Goal: Information Seeking & Learning: Find specific fact

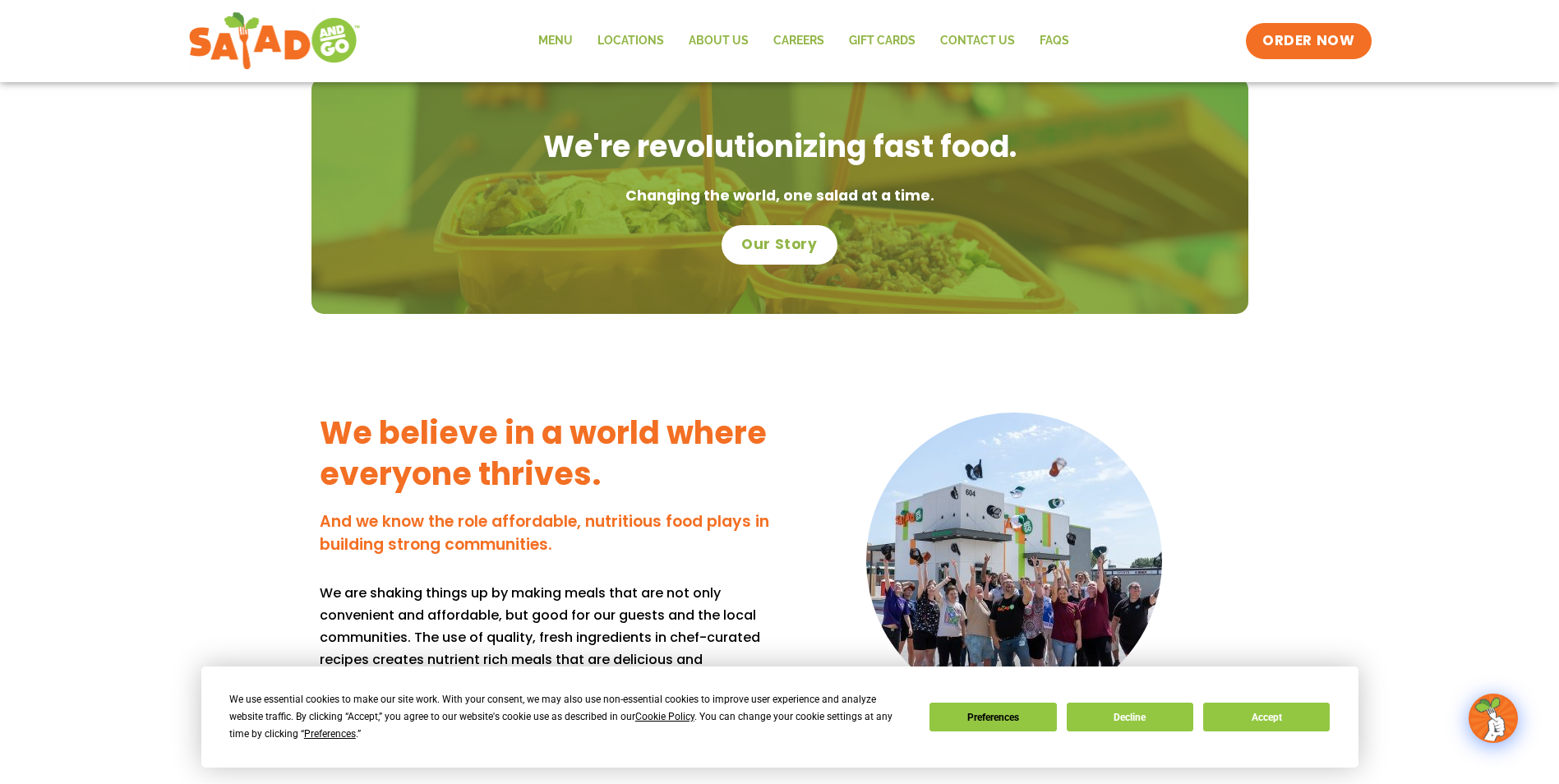
scroll to position [904, 0]
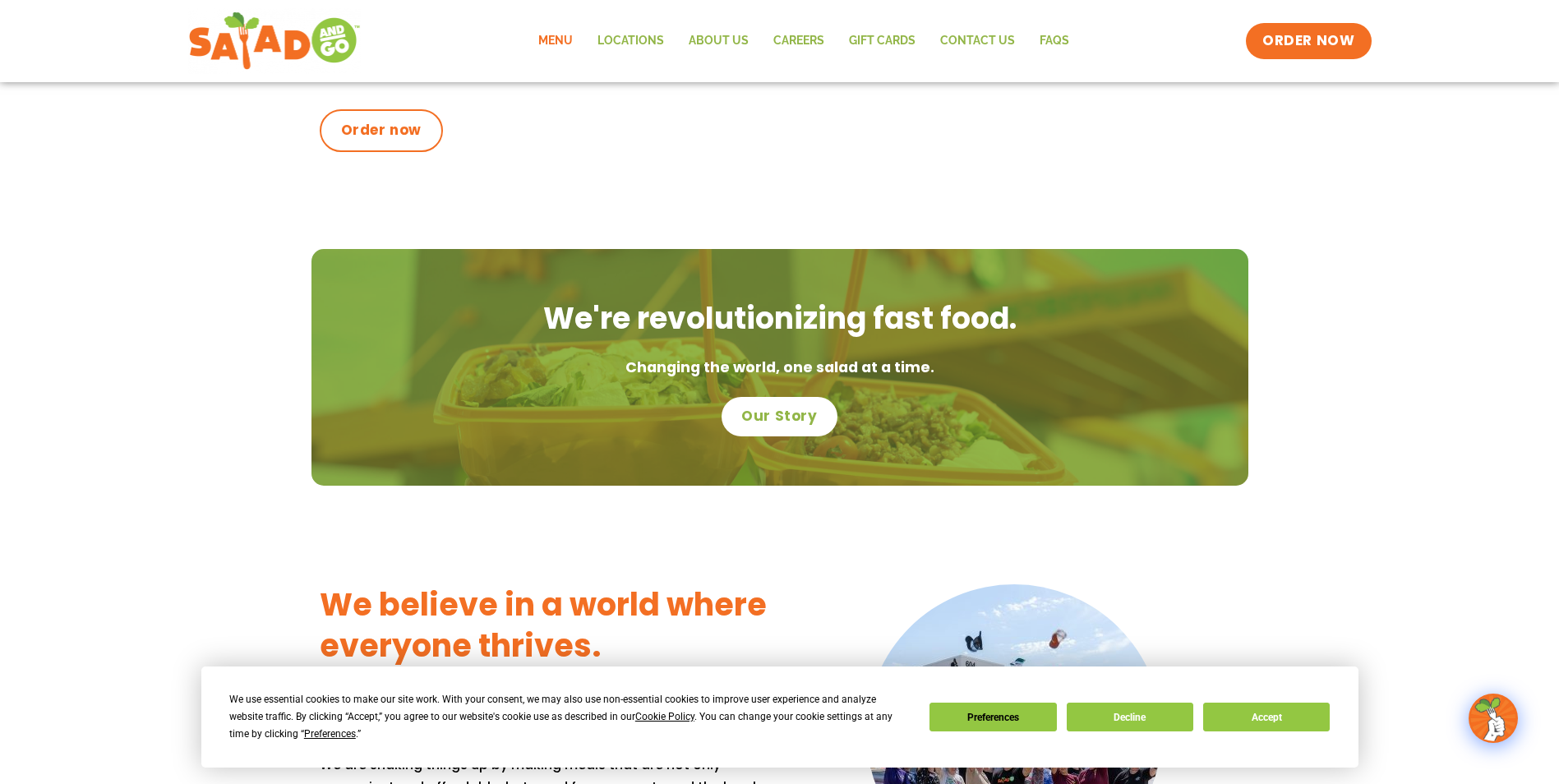
click at [555, 47] on link "Menu" at bounding box center [555, 40] width 59 height 37
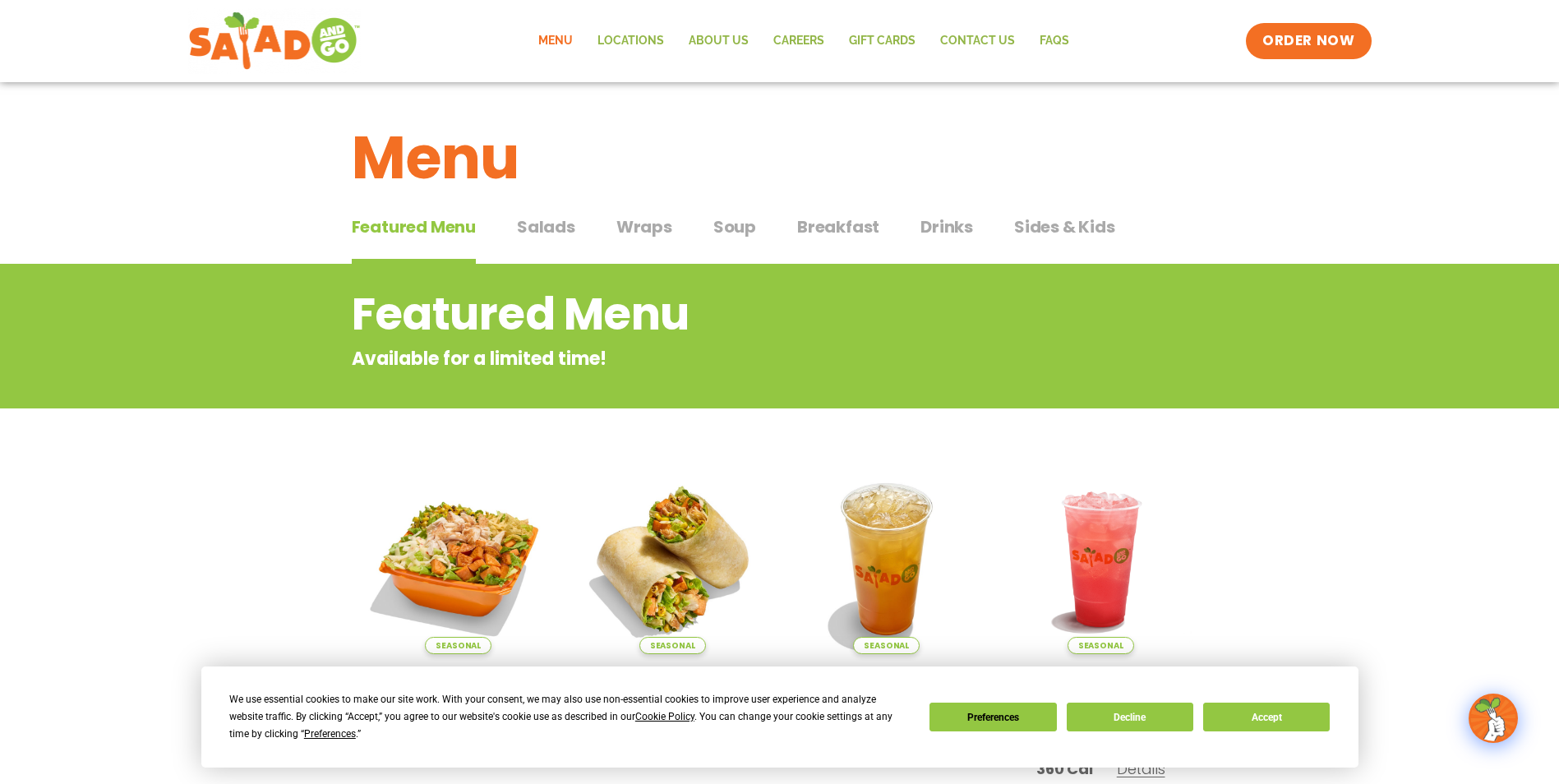
click at [550, 224] on span "Salads" at bounding box center [546, 226] width 58 height 25
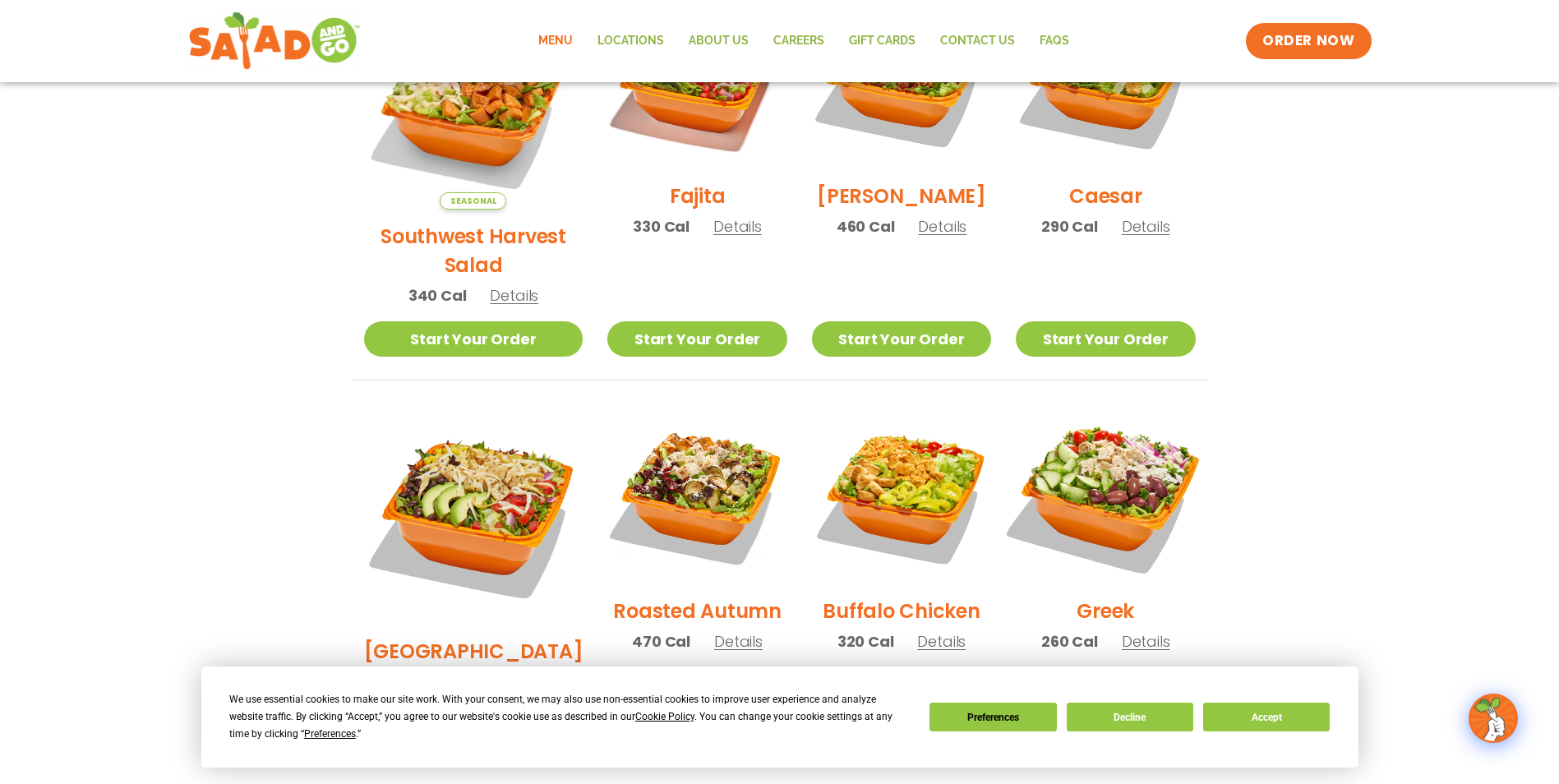
scroll to position [657, 0]
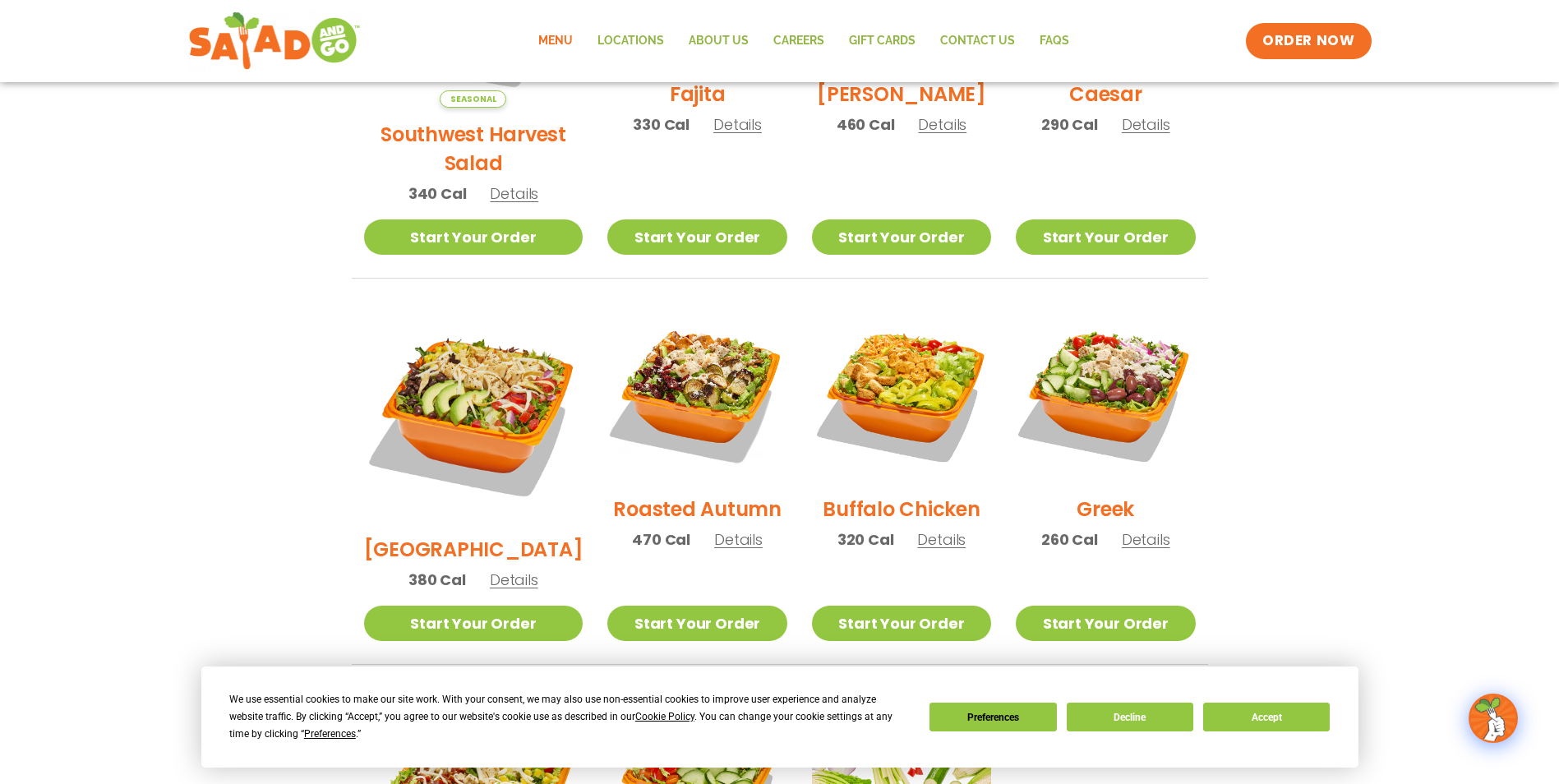
click at [714, 529] on span "Details" at bounding box center [738, 539] width 48 height 21
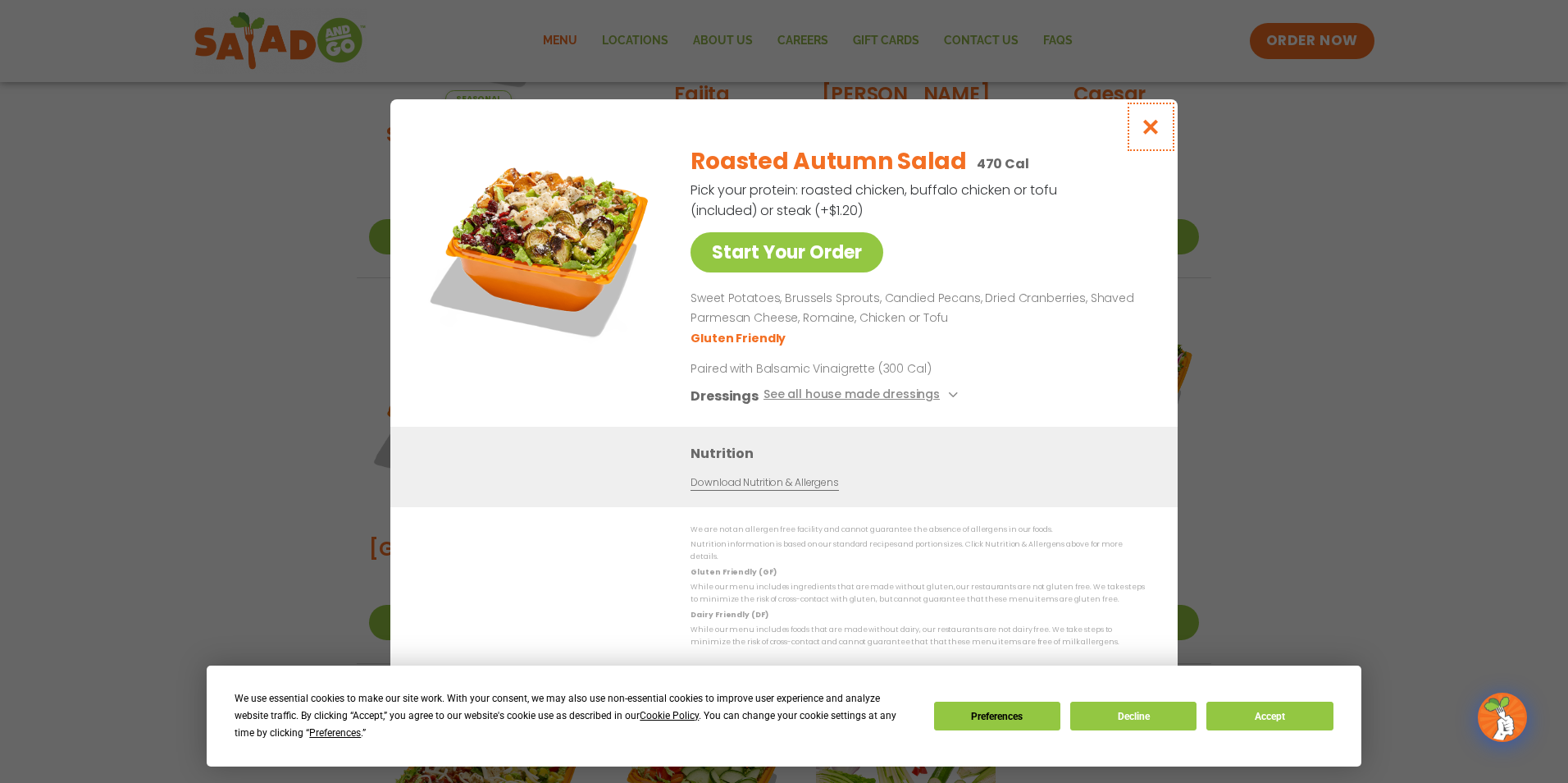
click at [1152, 131] on icon "Close modal" at bounding box center [1151, 127] width 21 height 17
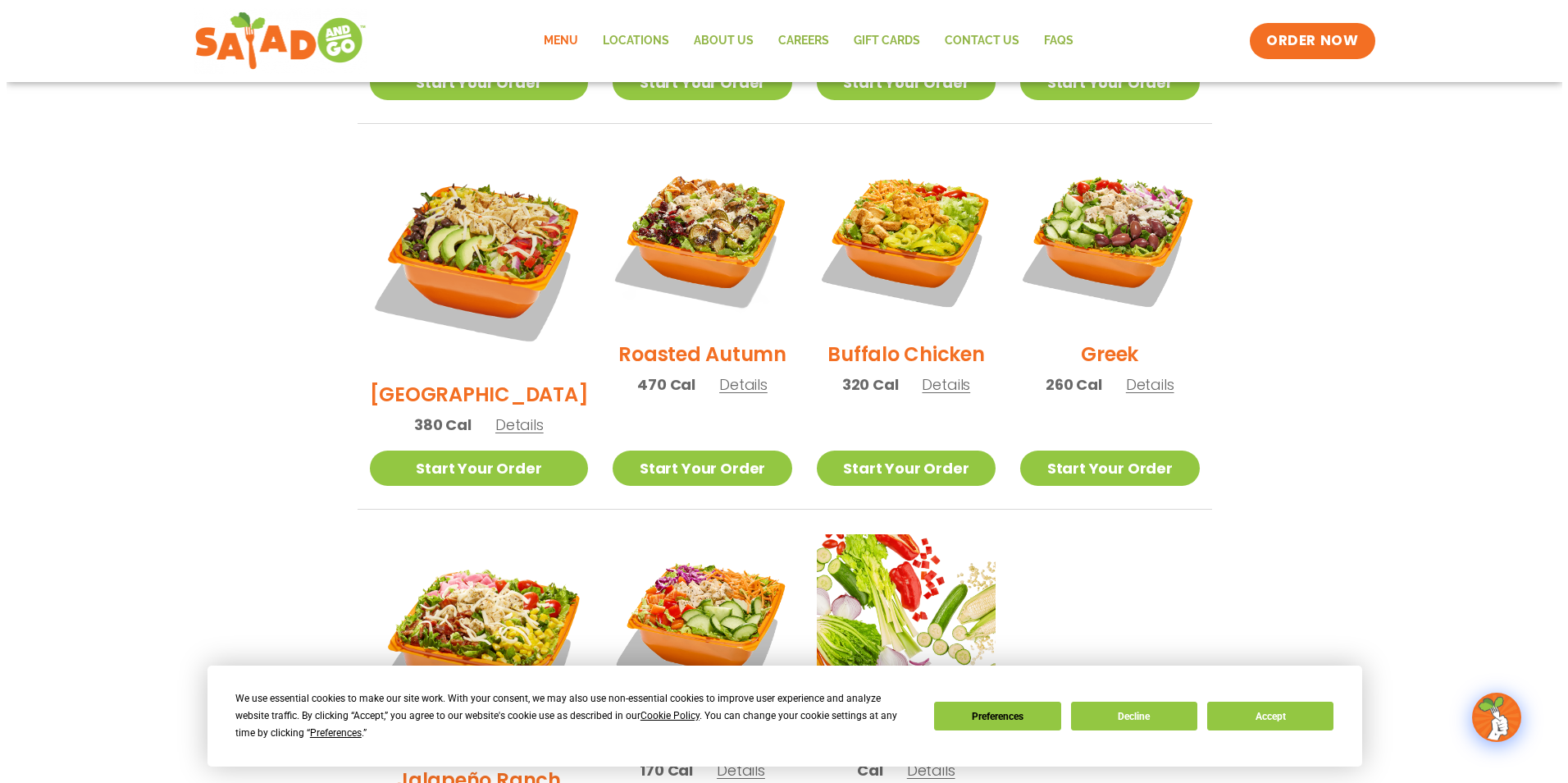
scroll to position [984, 0]
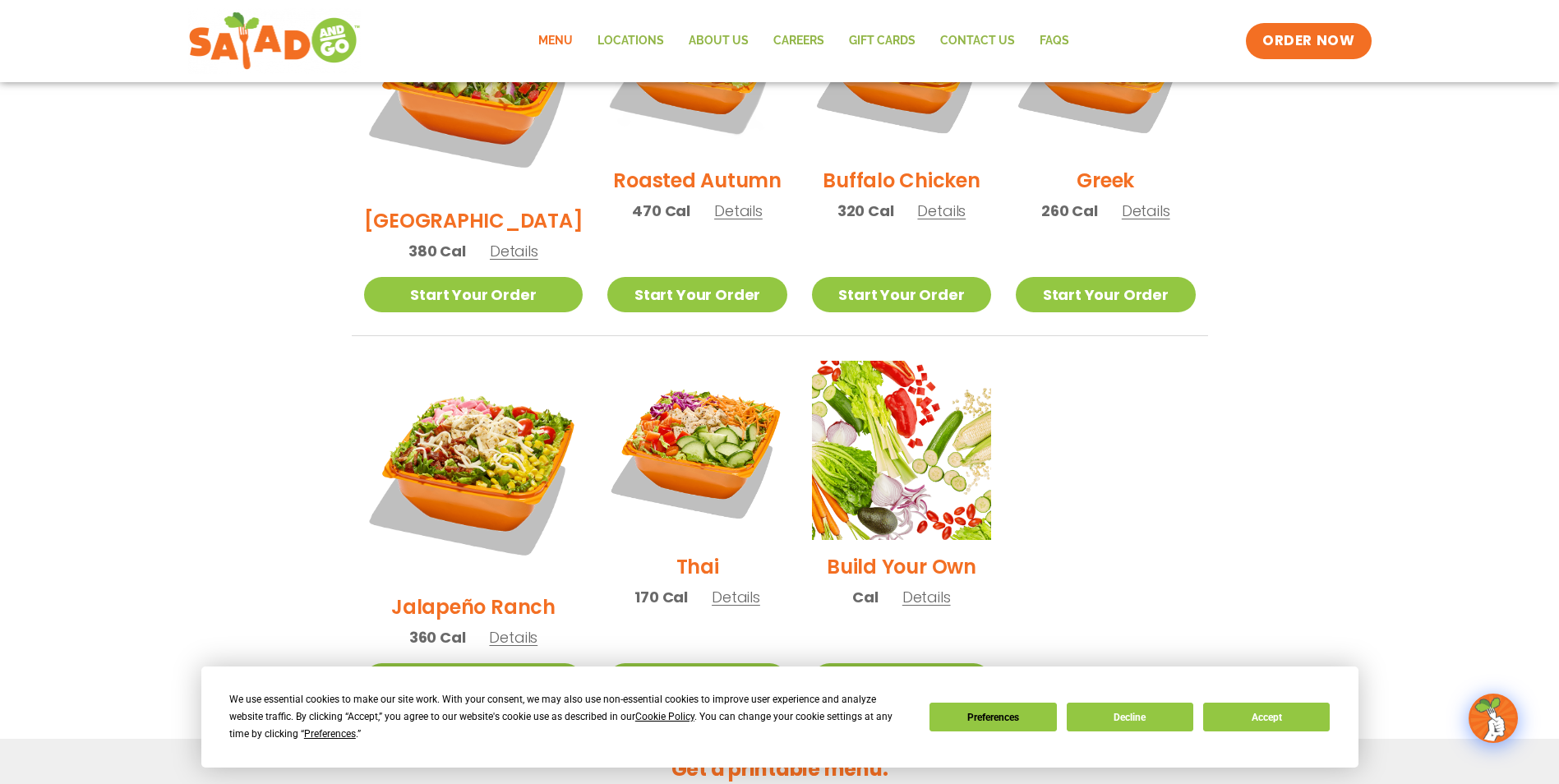
click at [733, 372] on img at bounding box center [696, 450] width 179 height 179
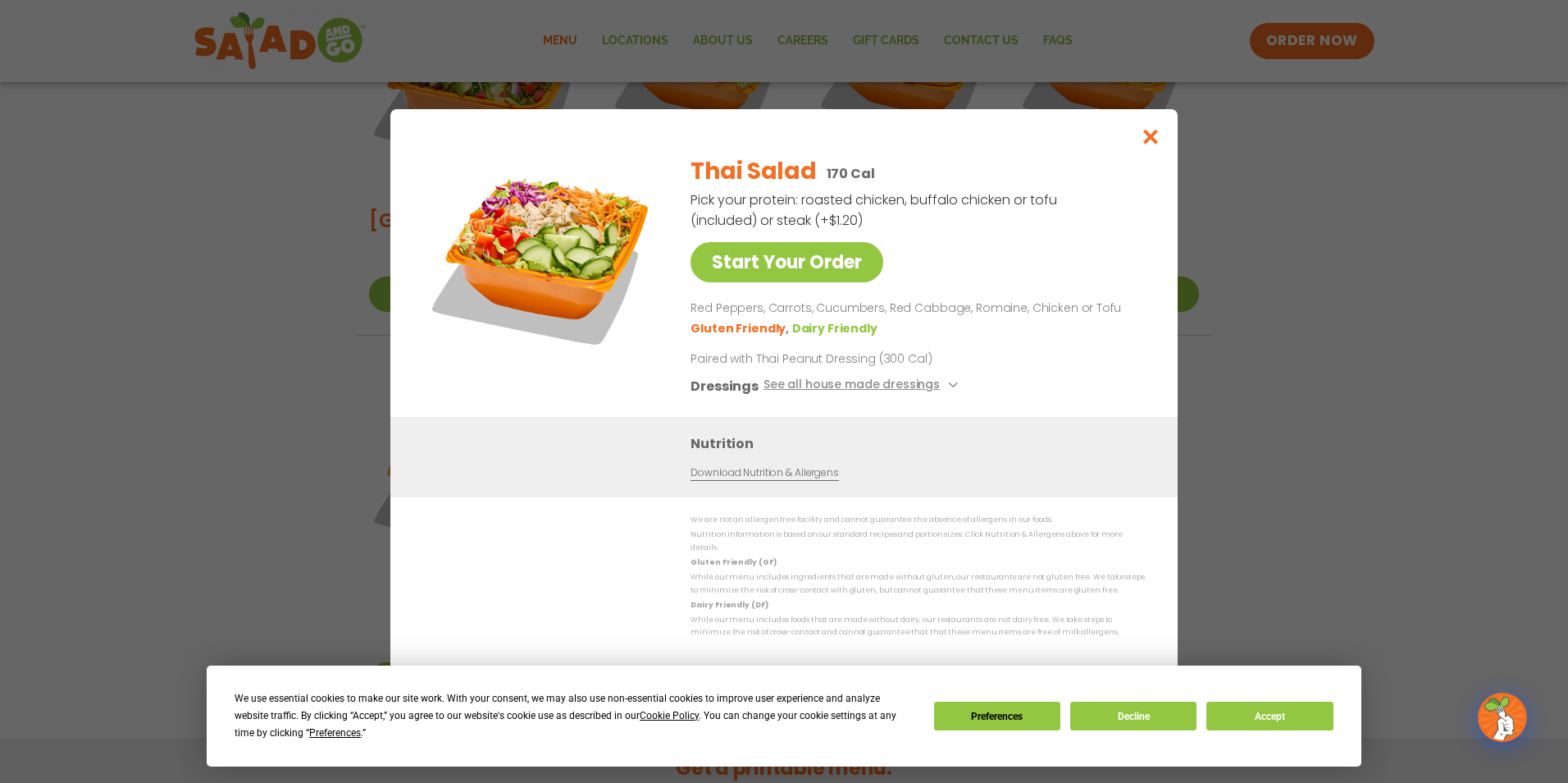
click at [576, 234] on img at bounding box center [542, 257] width 230 height 230
click at [1152, 145] on icon "Close modal" at bounding box center [1151, 136] width 21 height 17
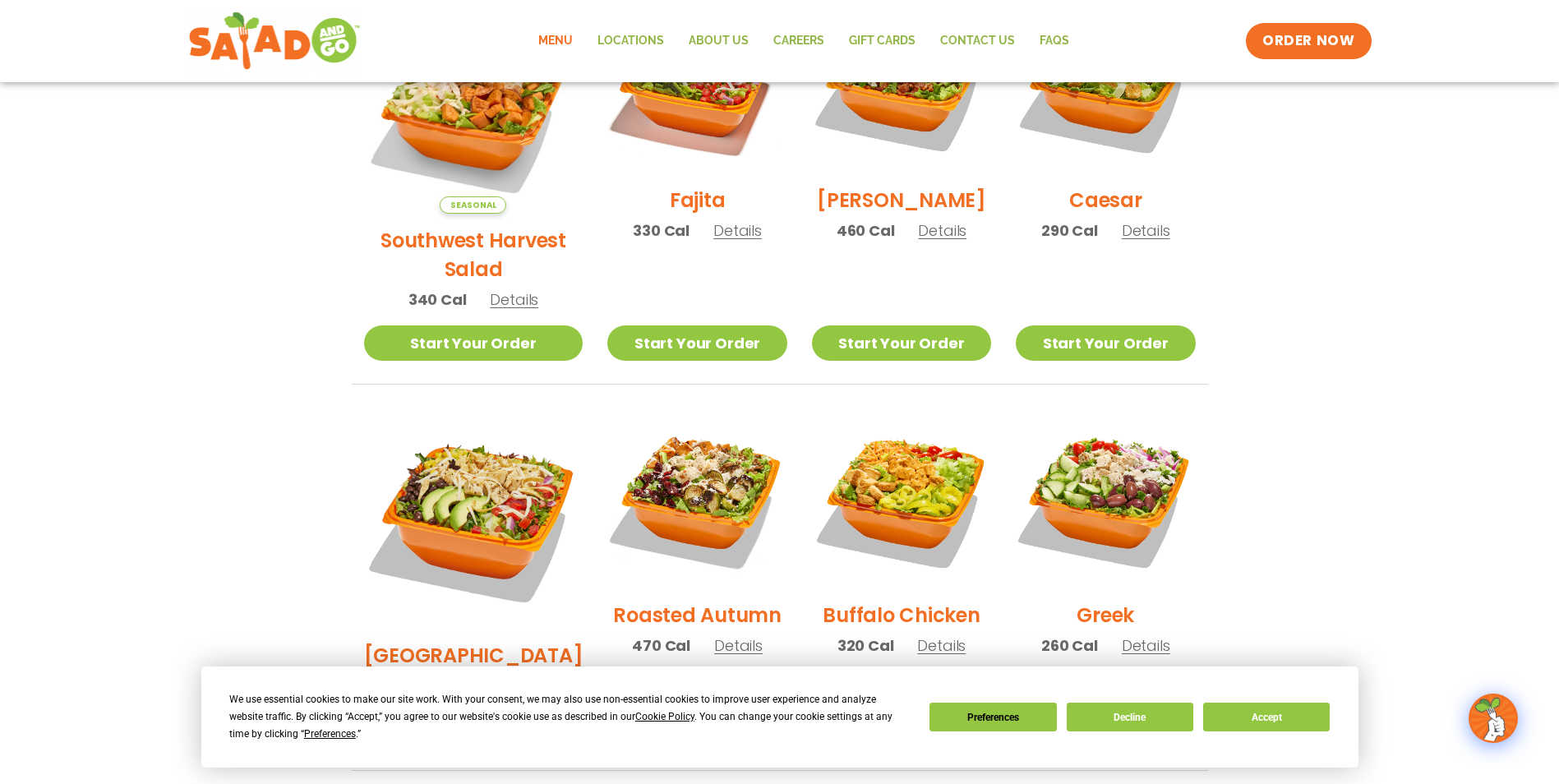
scroll to position [341, 0]
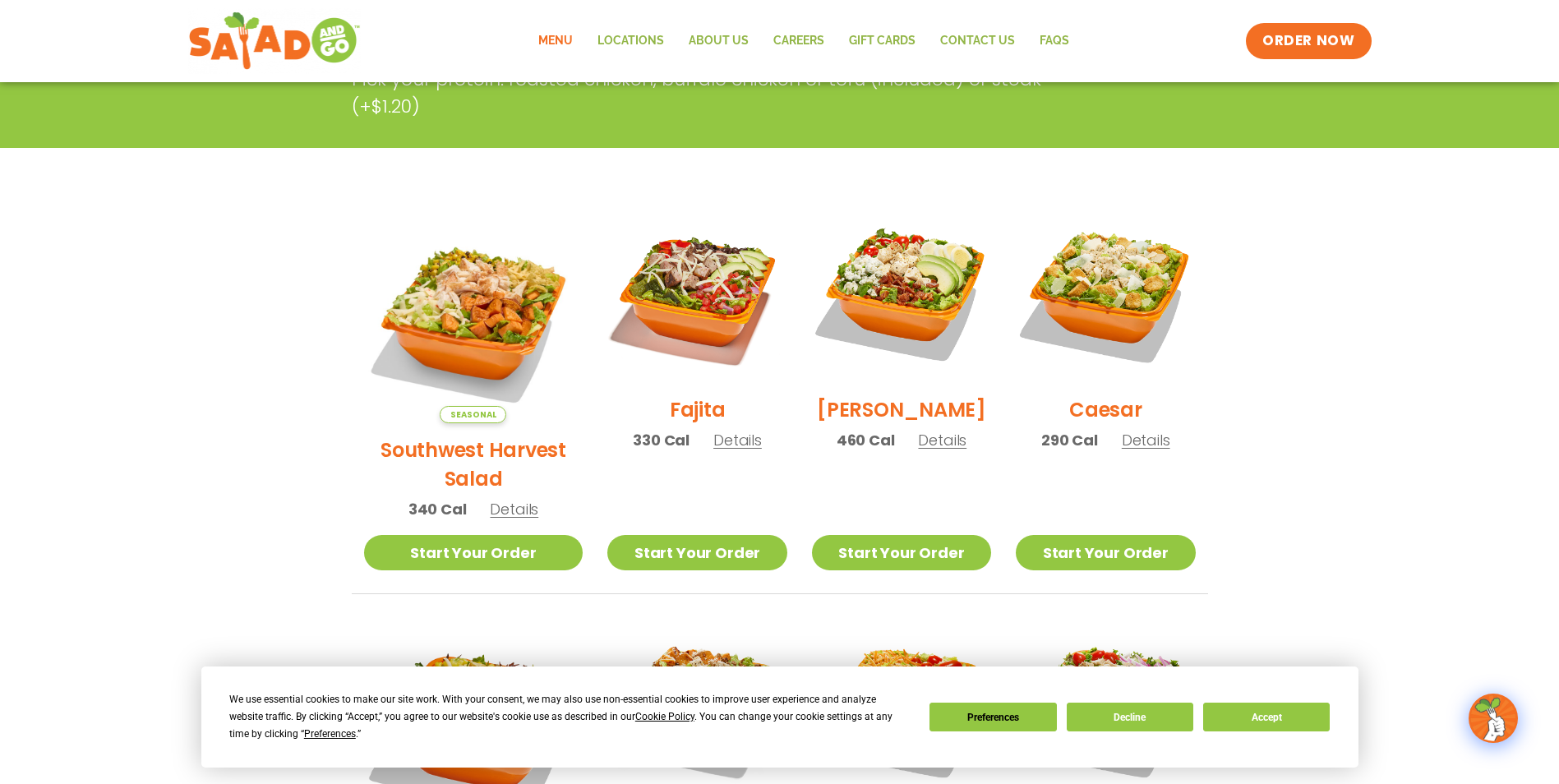
click at [1150, 462] on div "Caesar 290 Cal Details" at bounding box center [1105, 334] width 179 height 262
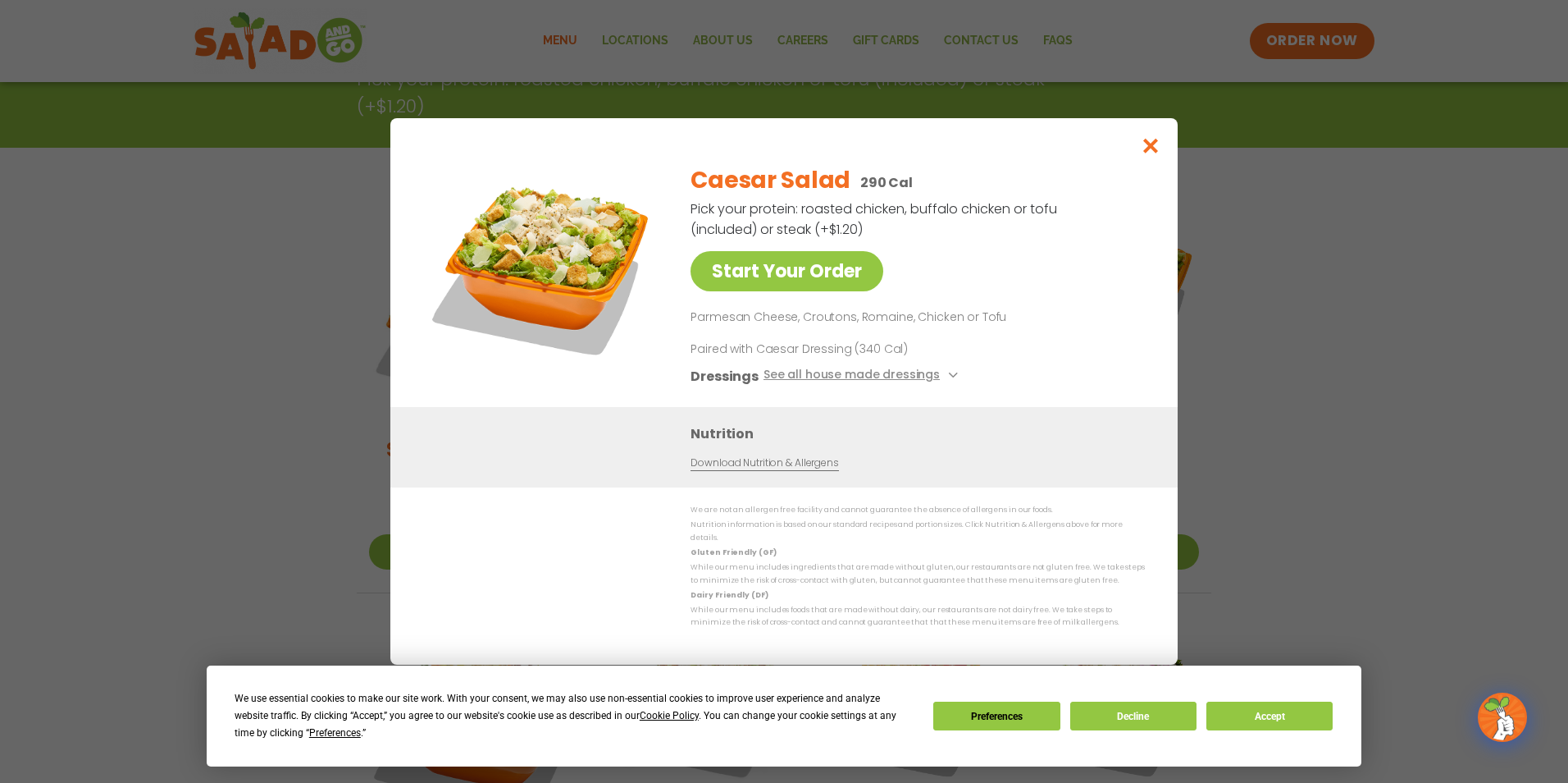
click at [1145, 444] on h3 "Nutrition" at bounding box center [922, 433] width 463 height 21
click at [880, 374] on button "See all house made dressings" at bounding box center [863, 376] width 200 height 21
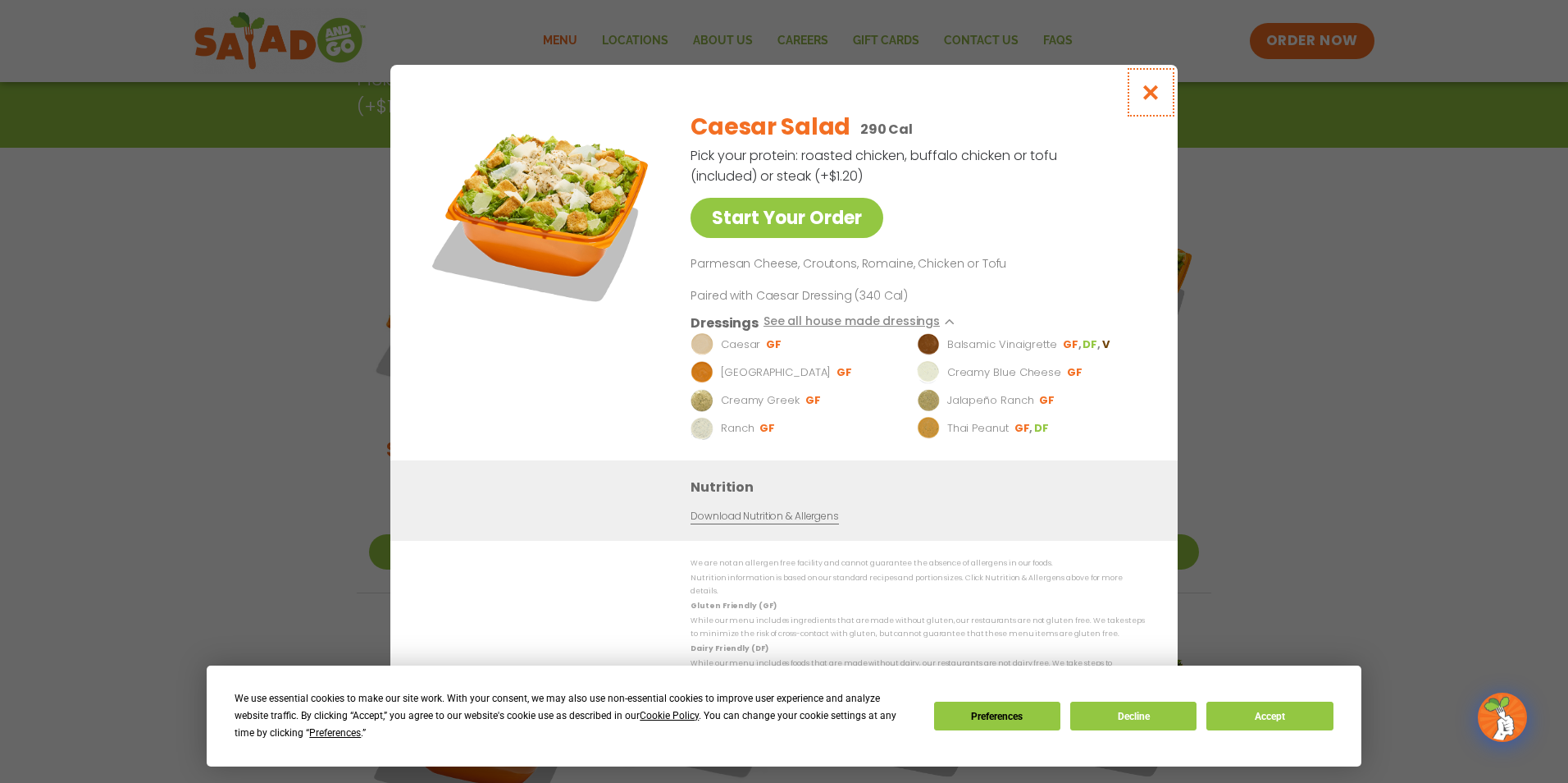
click at [1146, 95] on icon "Close modal" at bounding box center [1151, 92] width 21 height 17
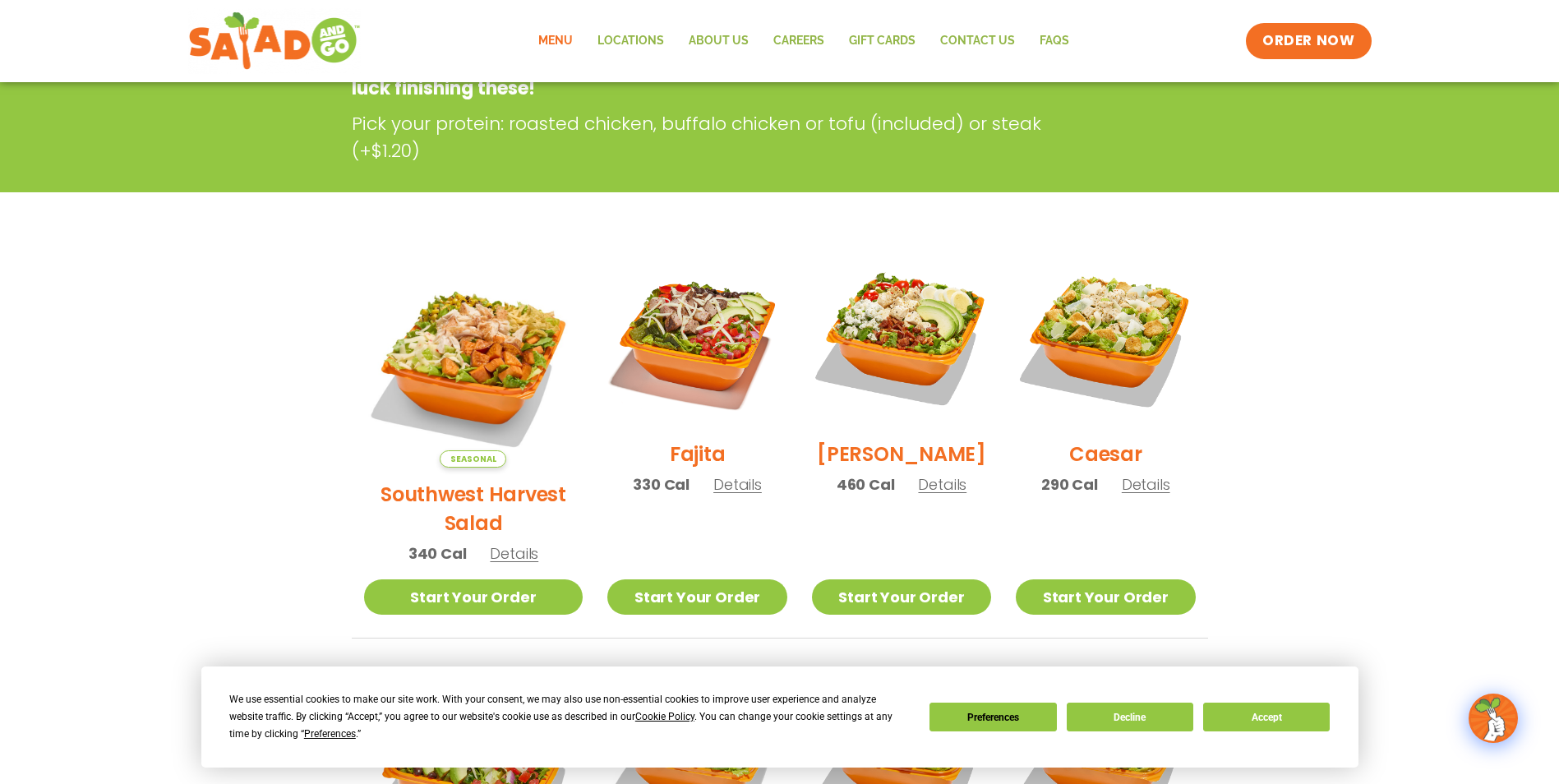
scroll to position [129, 0]
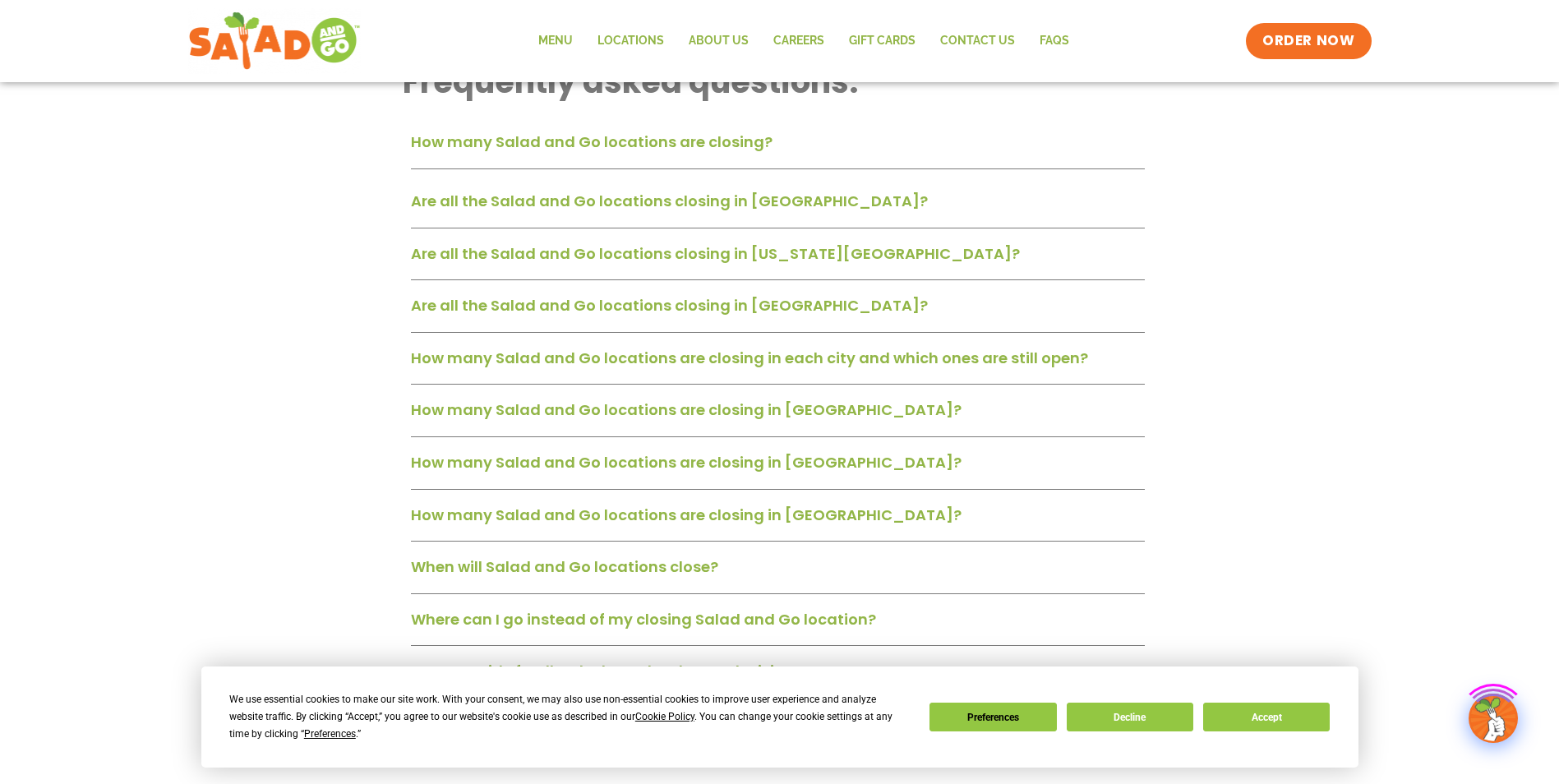
scroll to position [493, 0]
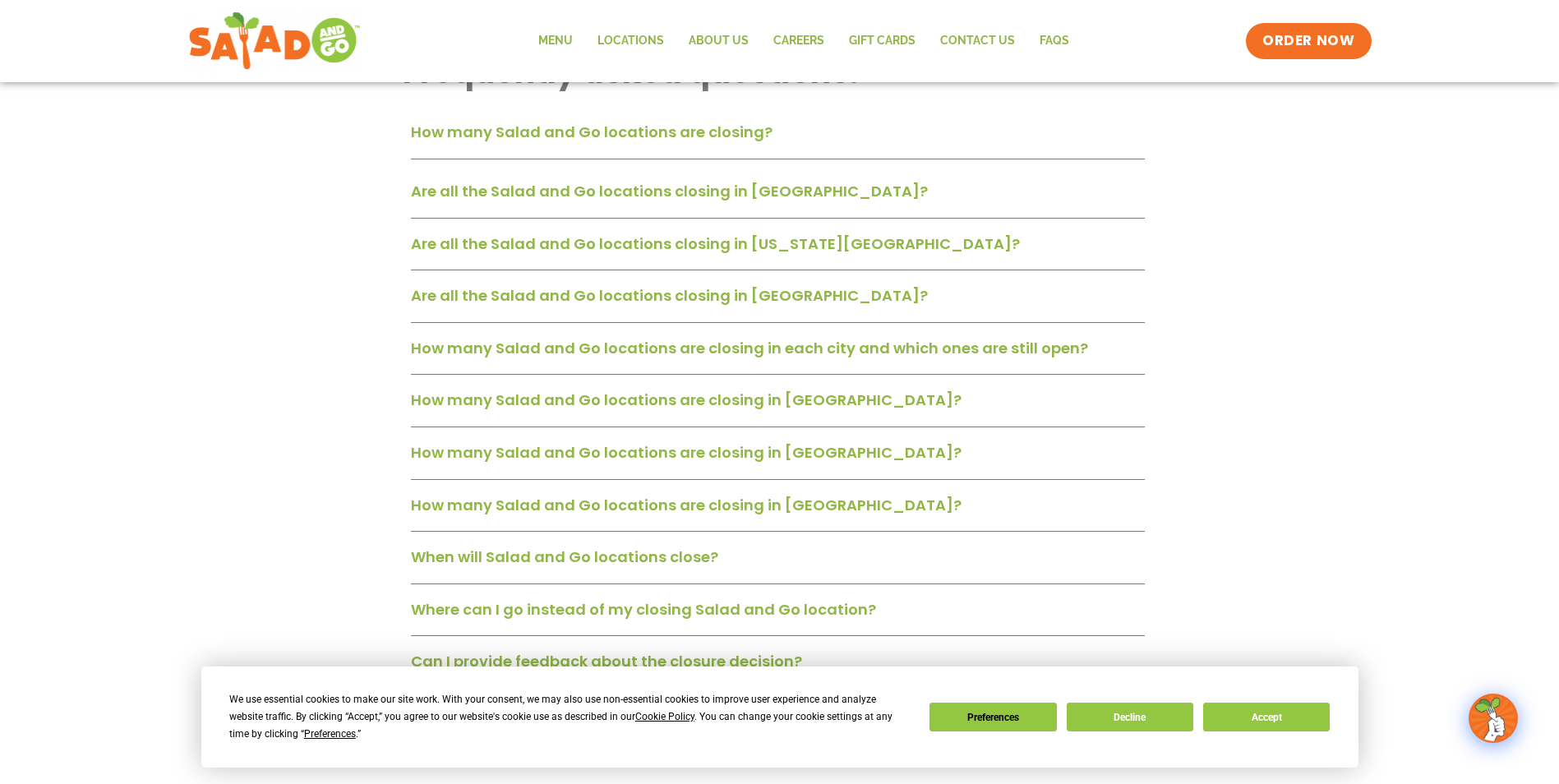
click at [777, 242] on link "Are all the Salad and Go locations closing in [US_STATE][GEOGRAPHIC_DATA]?" at bounding box center [715, 244] width 609 height 21
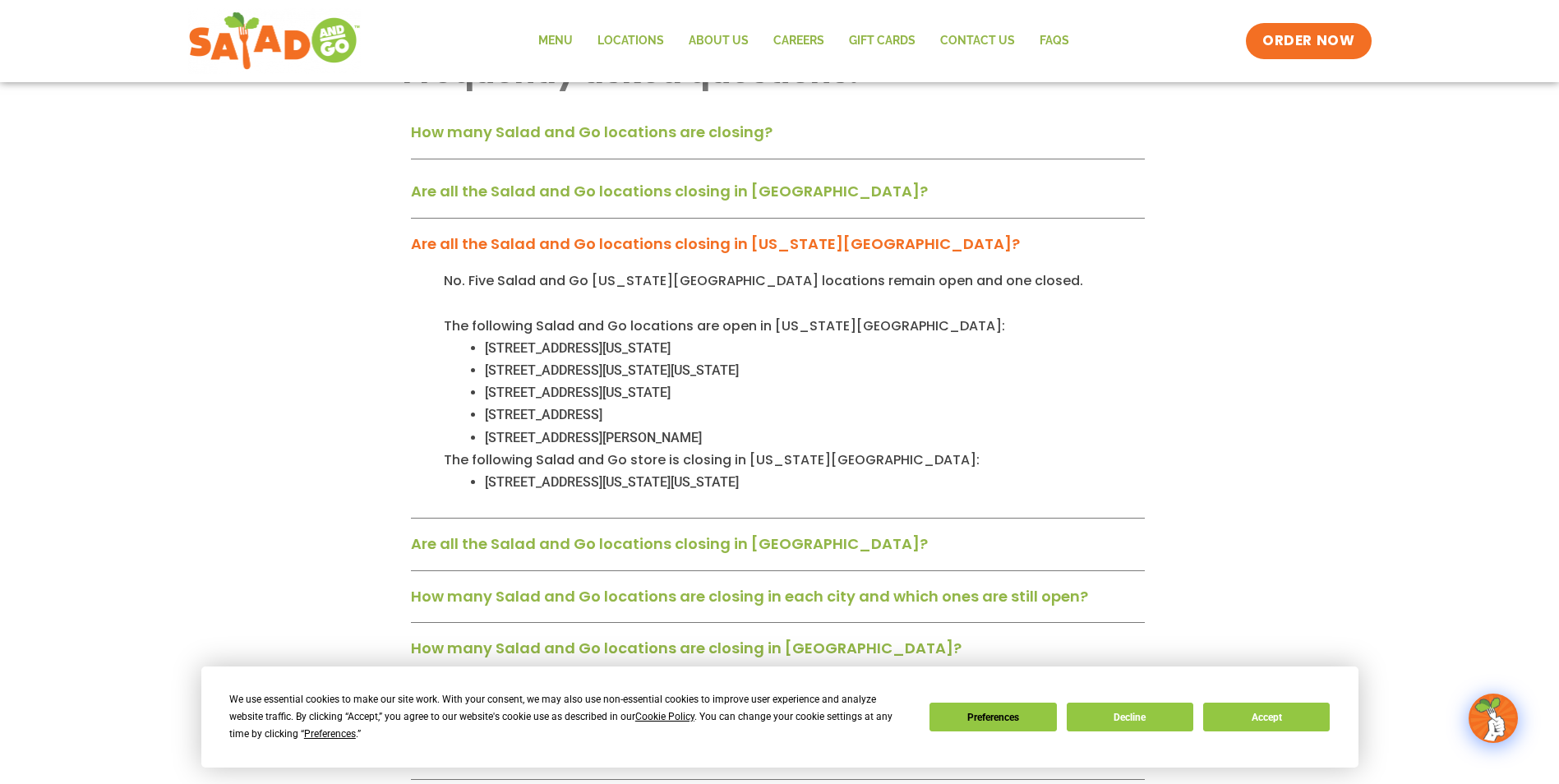
click at [680, 538] on link "Are all the Salad and Go locations closing in [GEOGRAPHIC_DATA]?" at bounding box center [669, 543] width 517 height 21
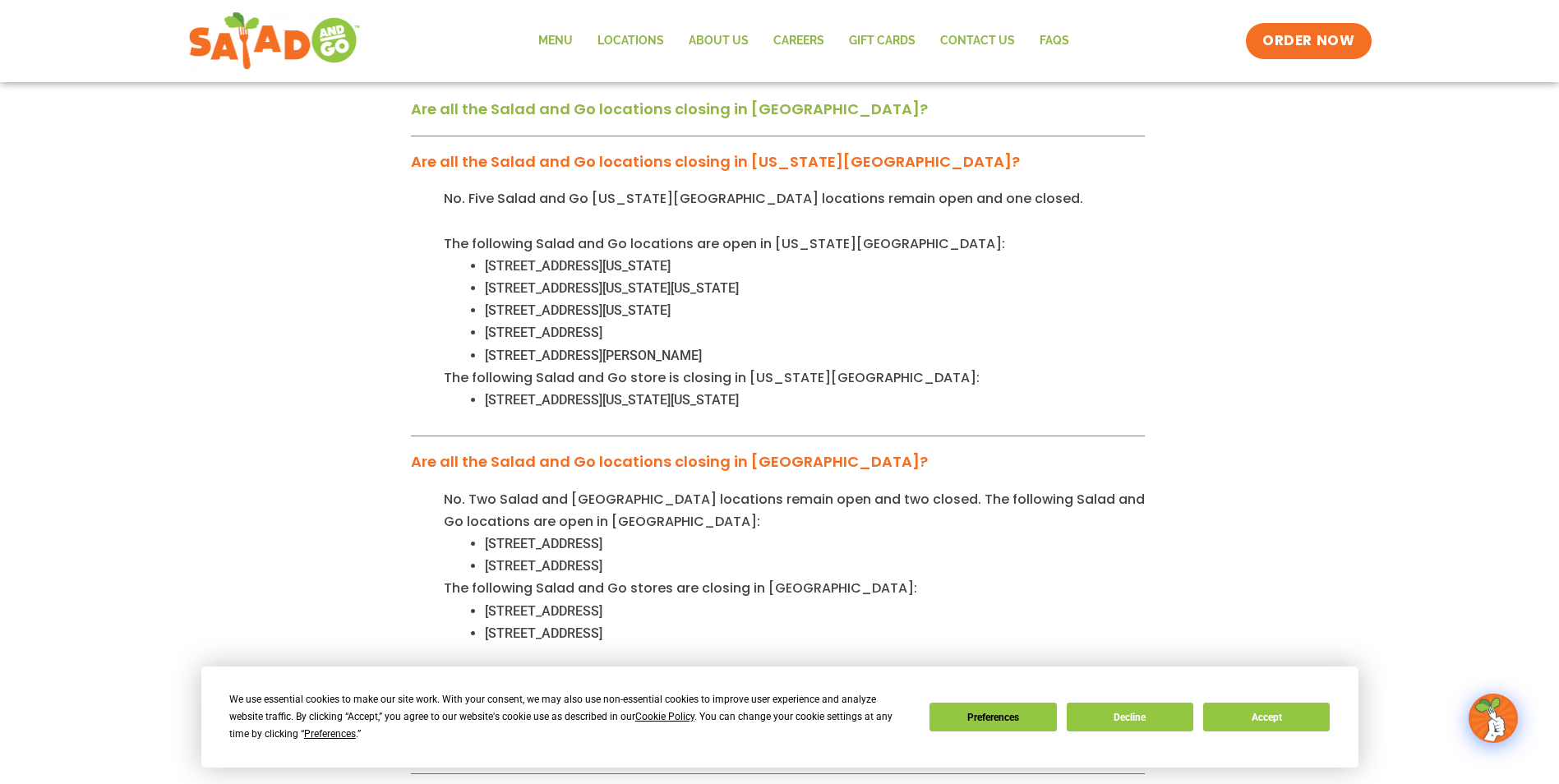
scroll to position [657, 0]
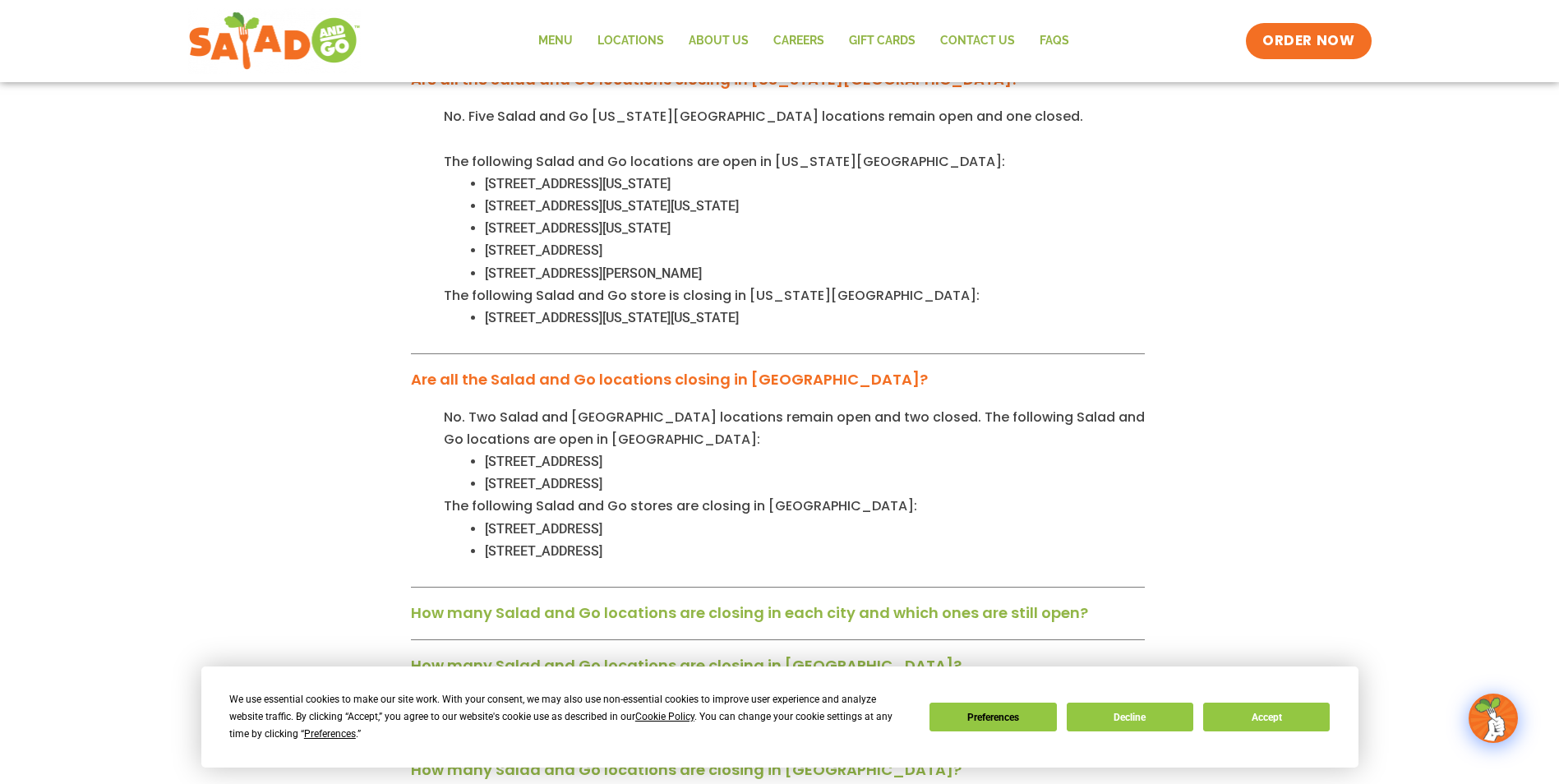
drag, startPoint x: 488, startPoint y: 527, endPoint x: 685, endPoint y: 520, distance: 197.1
click at [602, 521] on span "[STREET_ADDRESS]" at bounding box center [543, 528] width 118 height 16
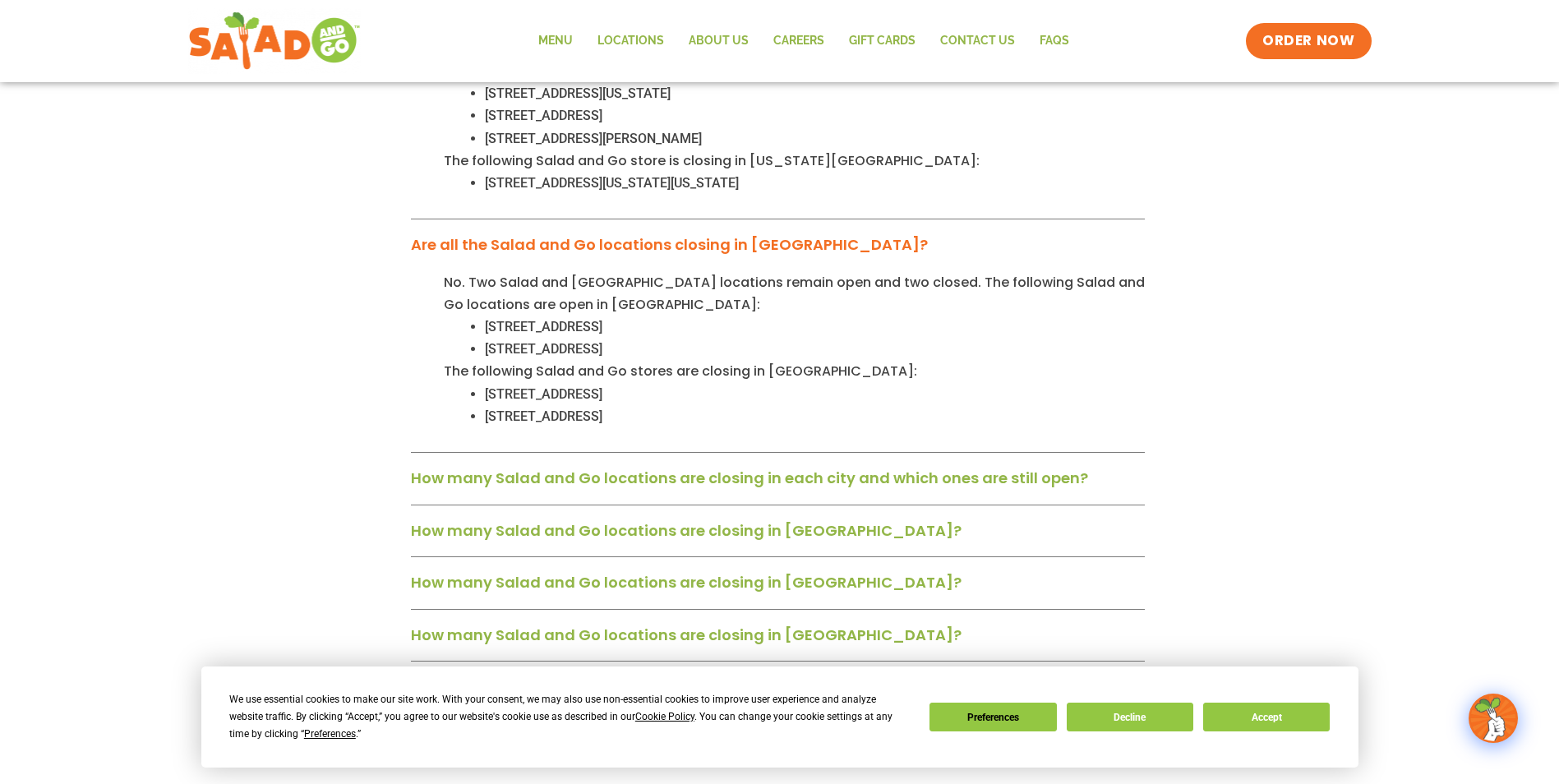
scroll to position [821, 0]
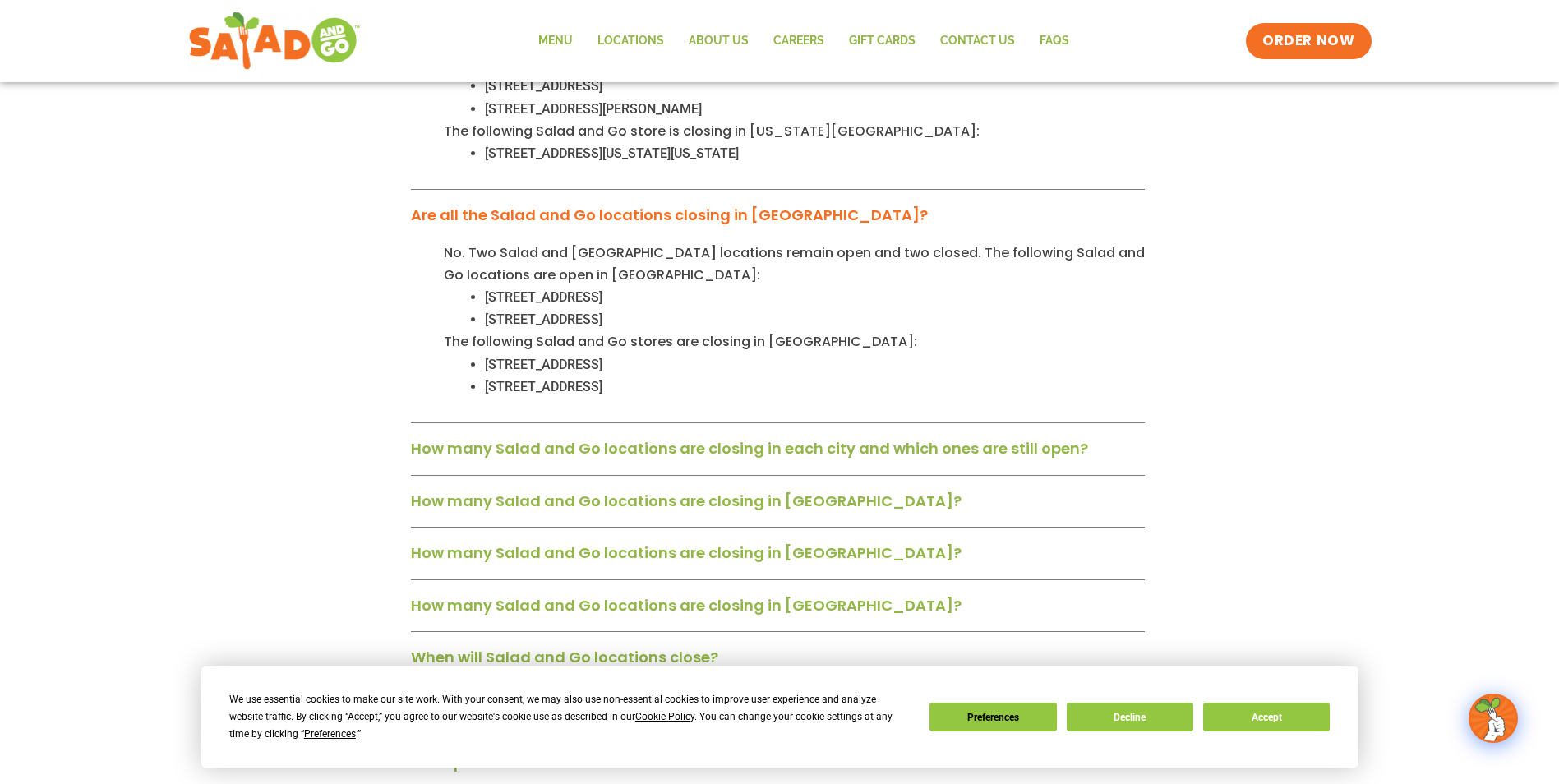
drag, startPoint x: 835, startPoint y: 454, endPoint x: 919, endPoint y: 452, distance: 84.0
click at [835, 453] on link "How many Salad and Go locations are closing in each city and which ones are sti…" at bounding box center [749, 448] width 677 height 21
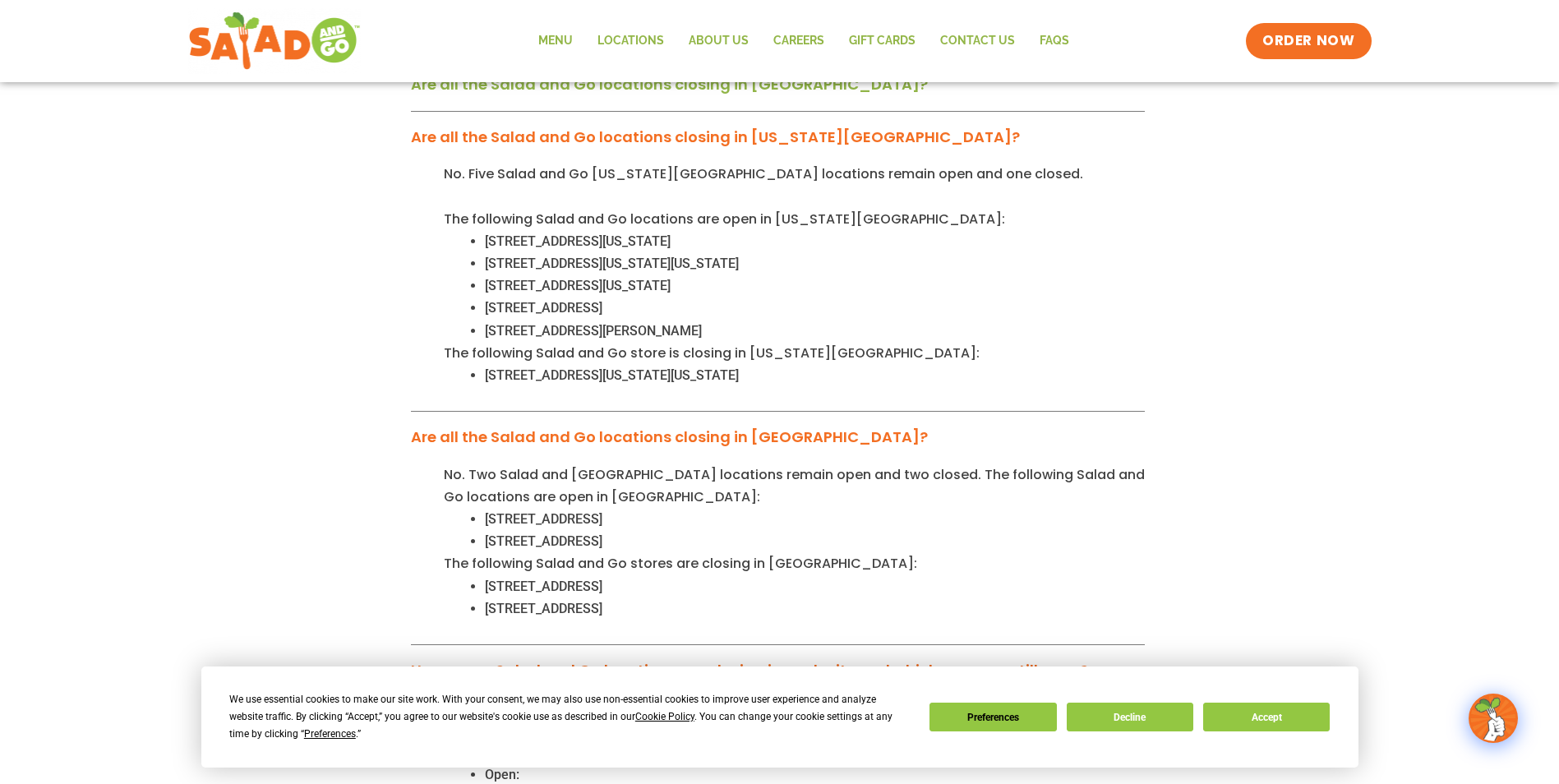
scroll to position [411, 0]
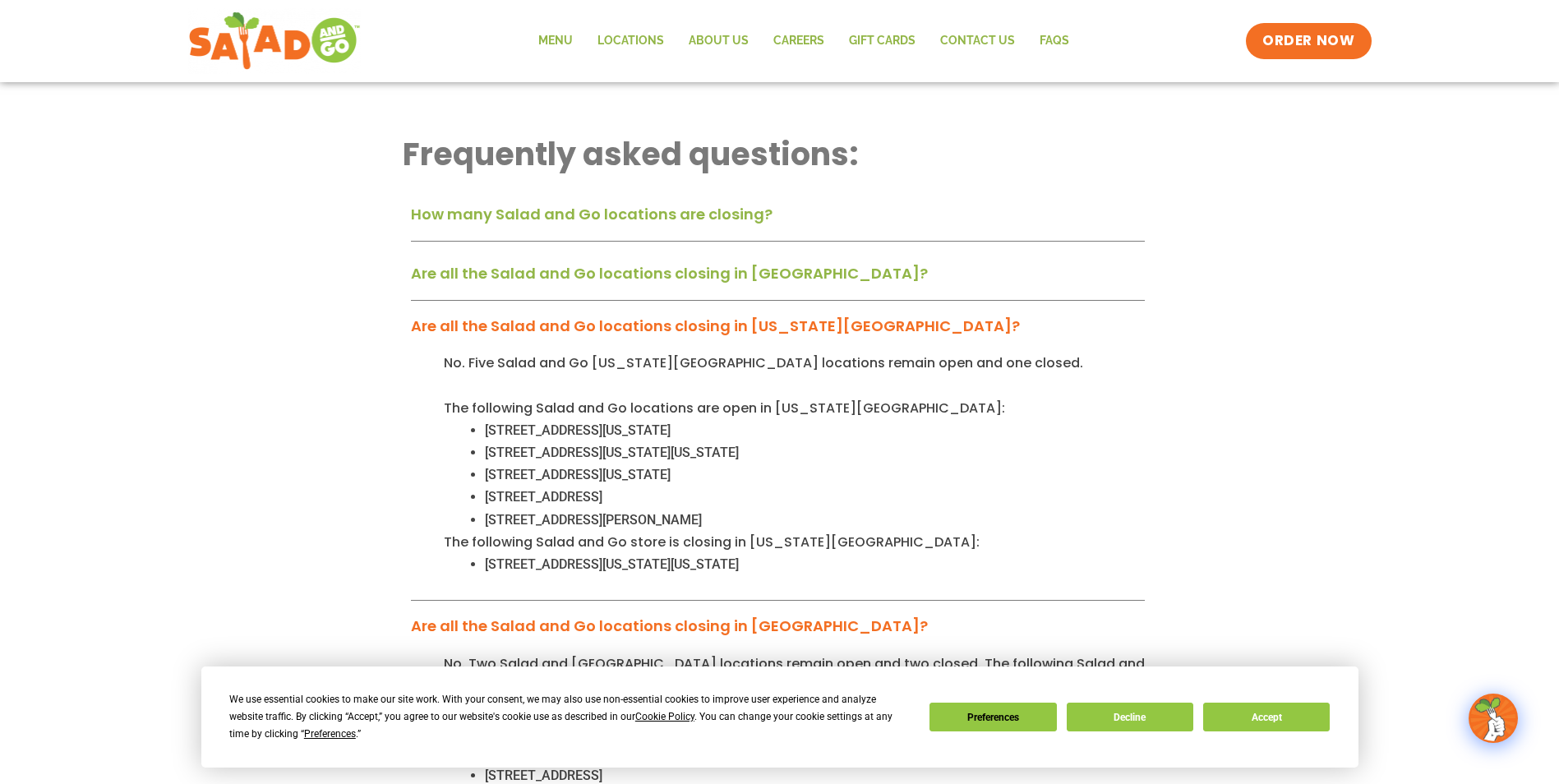
click at [819, 262] on div "Are all the Salad and Go locations closing in Dallas-Fort Worth?" at bounding box center [778, 279] width 734 height 43
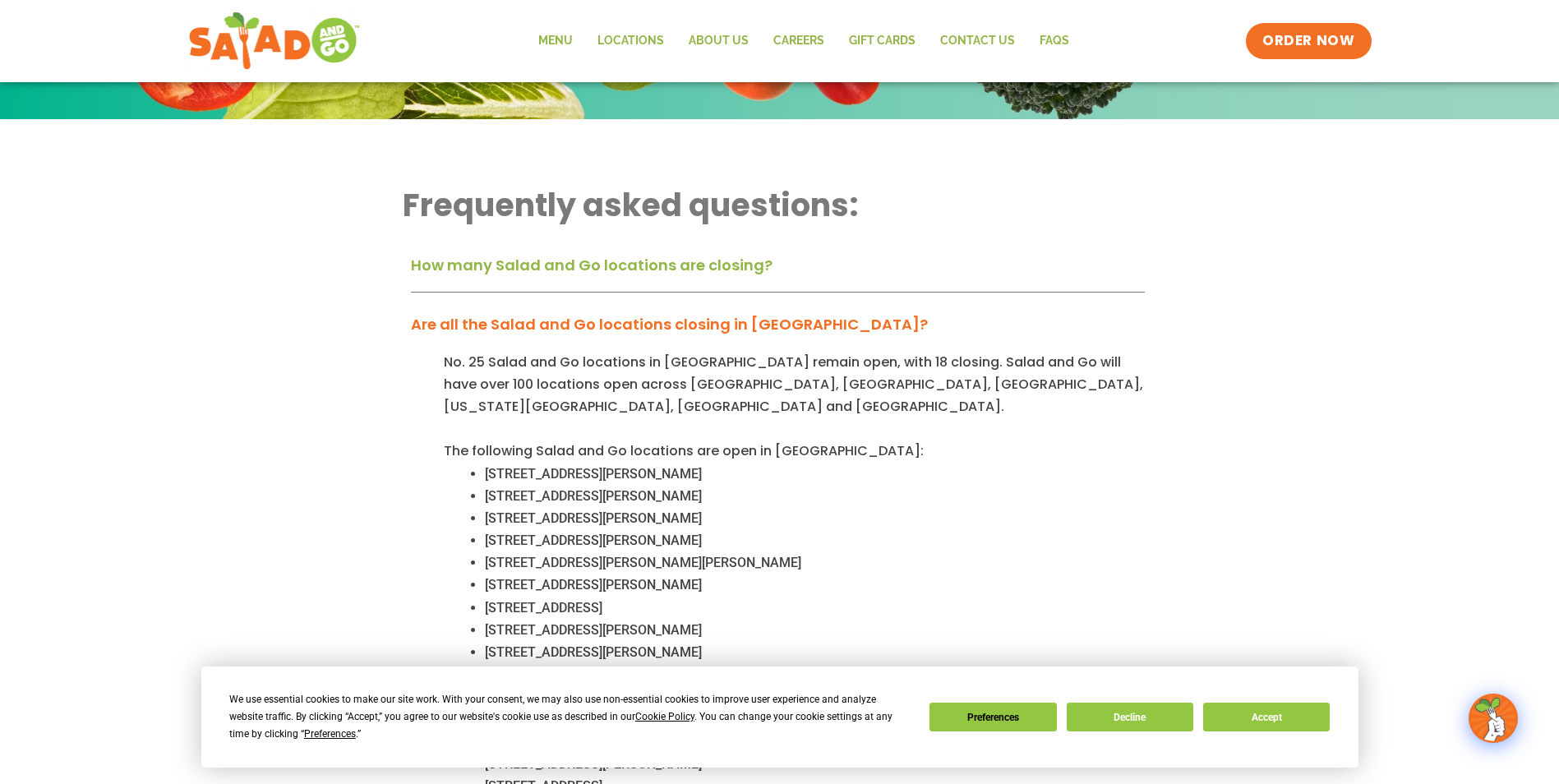
scroll to position [82, 0]
